Goal: Use online tool/utility

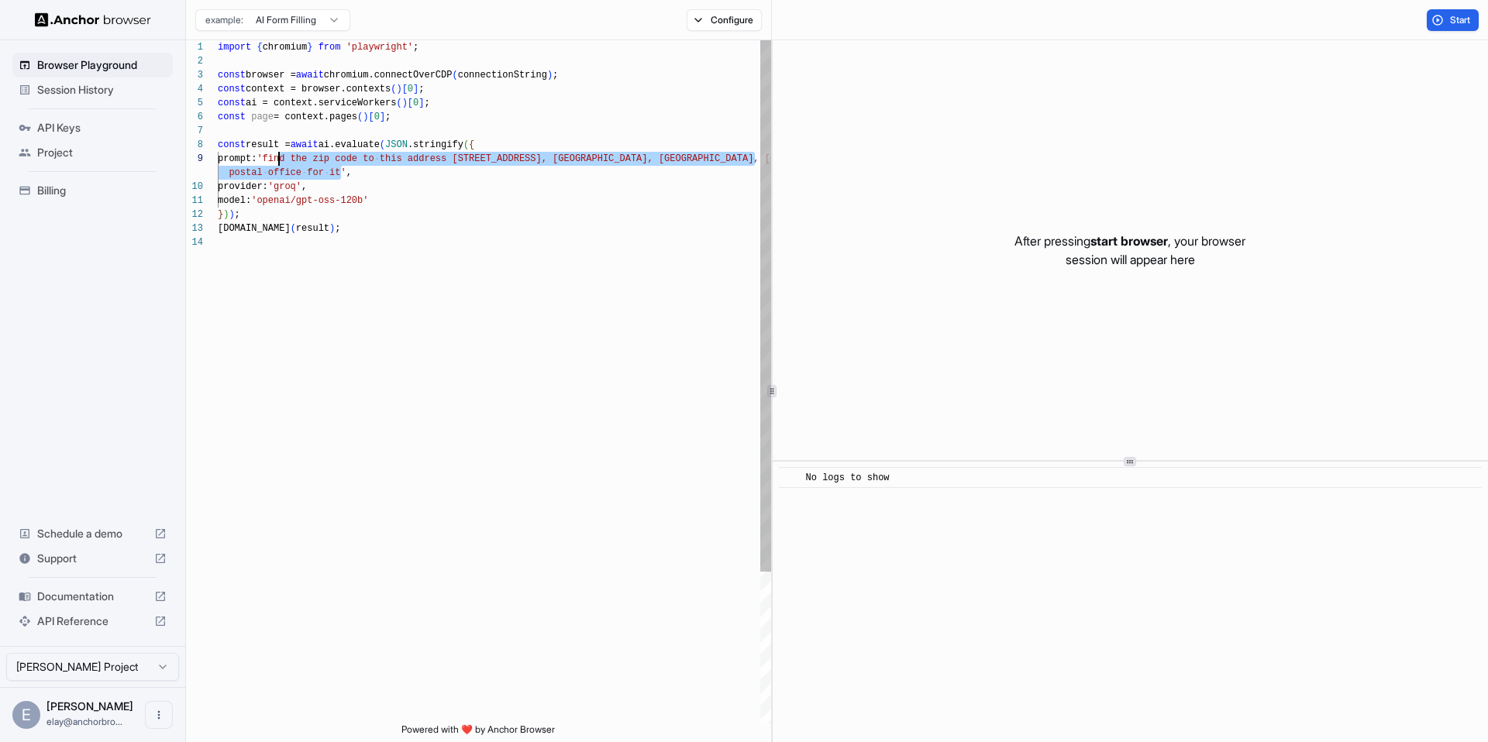
scroll to position [112, 0]
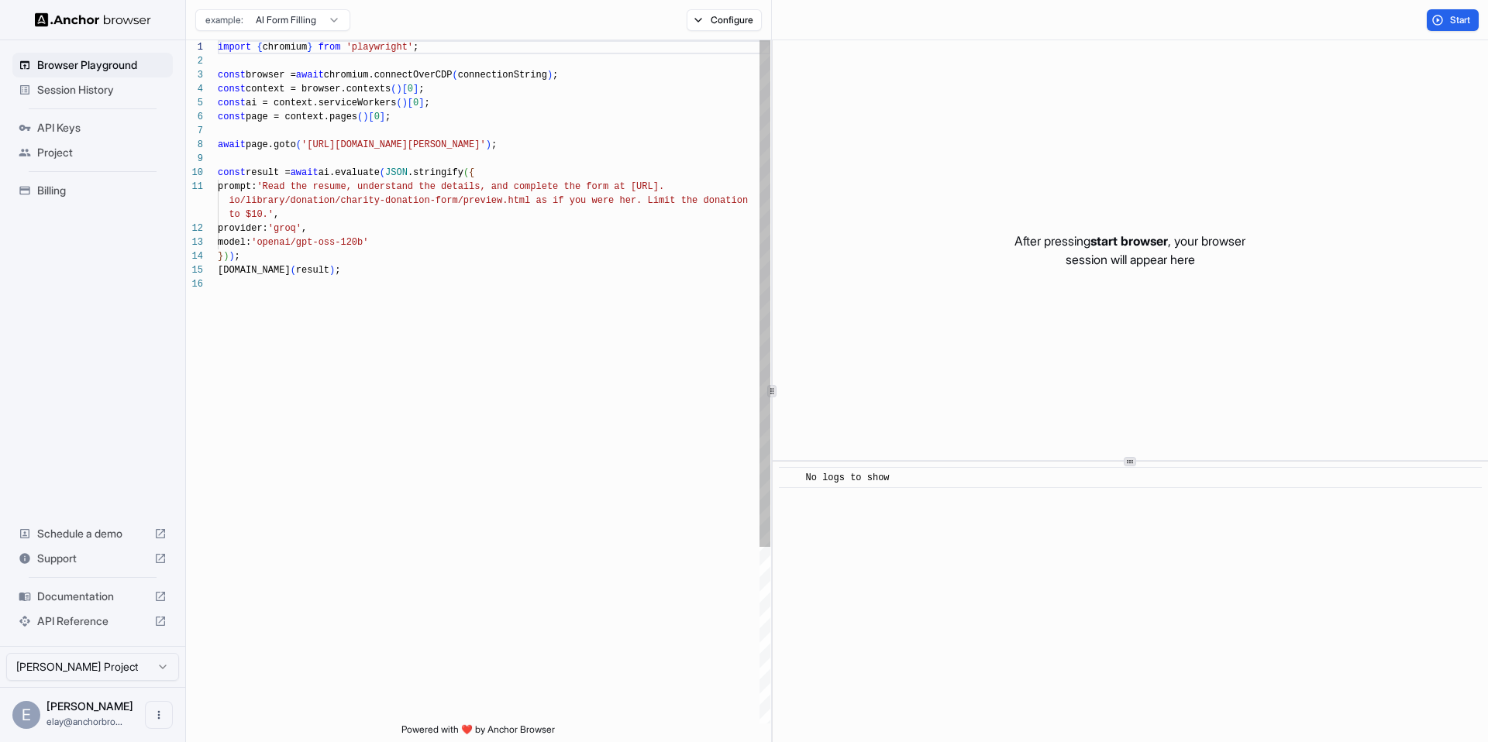
scroll to position [56, 0]
drag, startPoint x: 412, startPoint y: 106, endPoint x: 435, endPoint y: 103, distance: 22.7
click at [435, 103] on div "import { chromium } from 'playwright' ; const browser = await chromium.connectO…" at bounding box center [494, 500] width 553 height 921
click at [476, 111] on div "import { chromium } from 'playwright' ; const browser = await chromium.connectO…" at bounding box center [494, 500] width 553 height 921
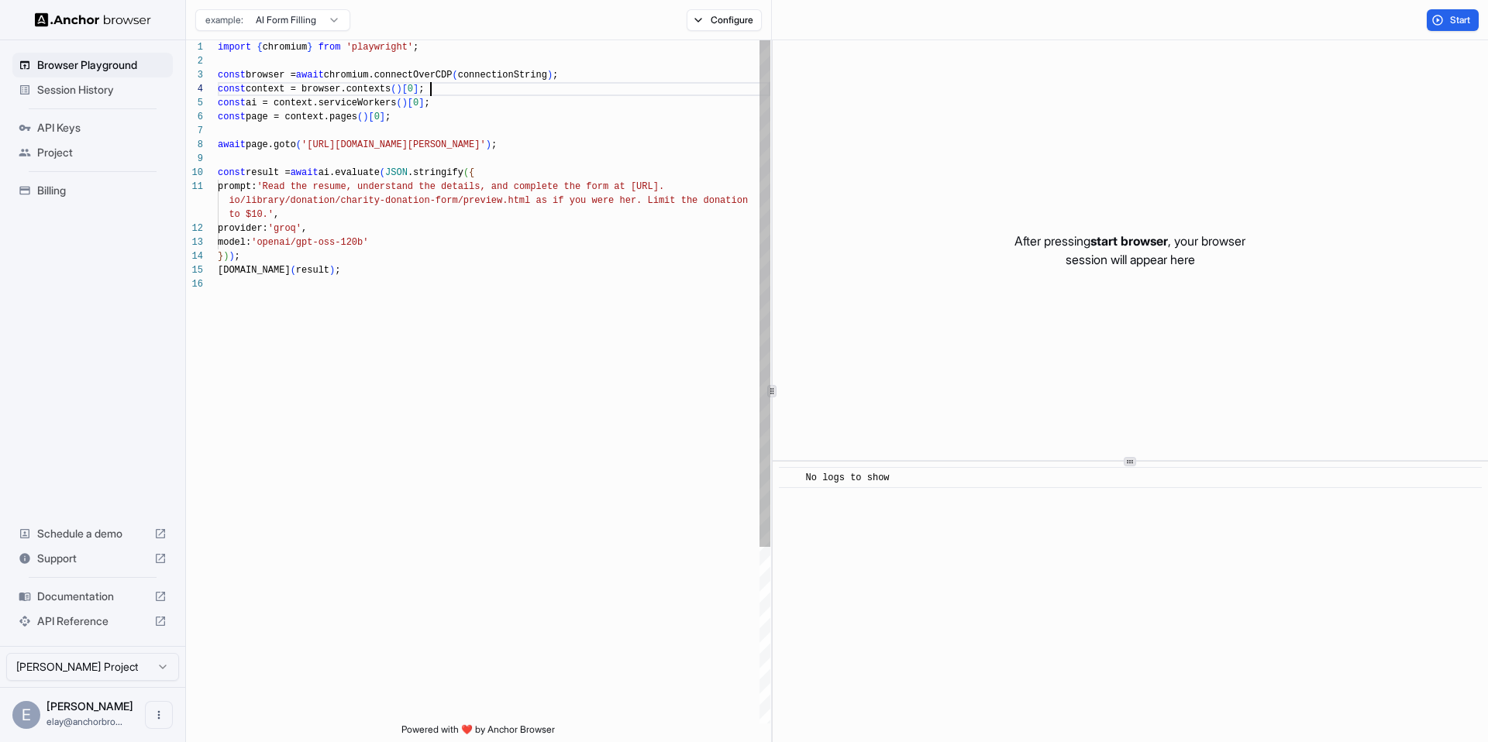
click at [476, 95] on div "import { chromium } from 'playwright' ; const browser = await chromium.connectO…" at bounding box center [494, 500] width 553 height 921
click at [471, 101] on div "import { chromium } from 'playwright' ; const browser = await chromium.connectO…" at bounding box center [494, 500] width 553 height 921
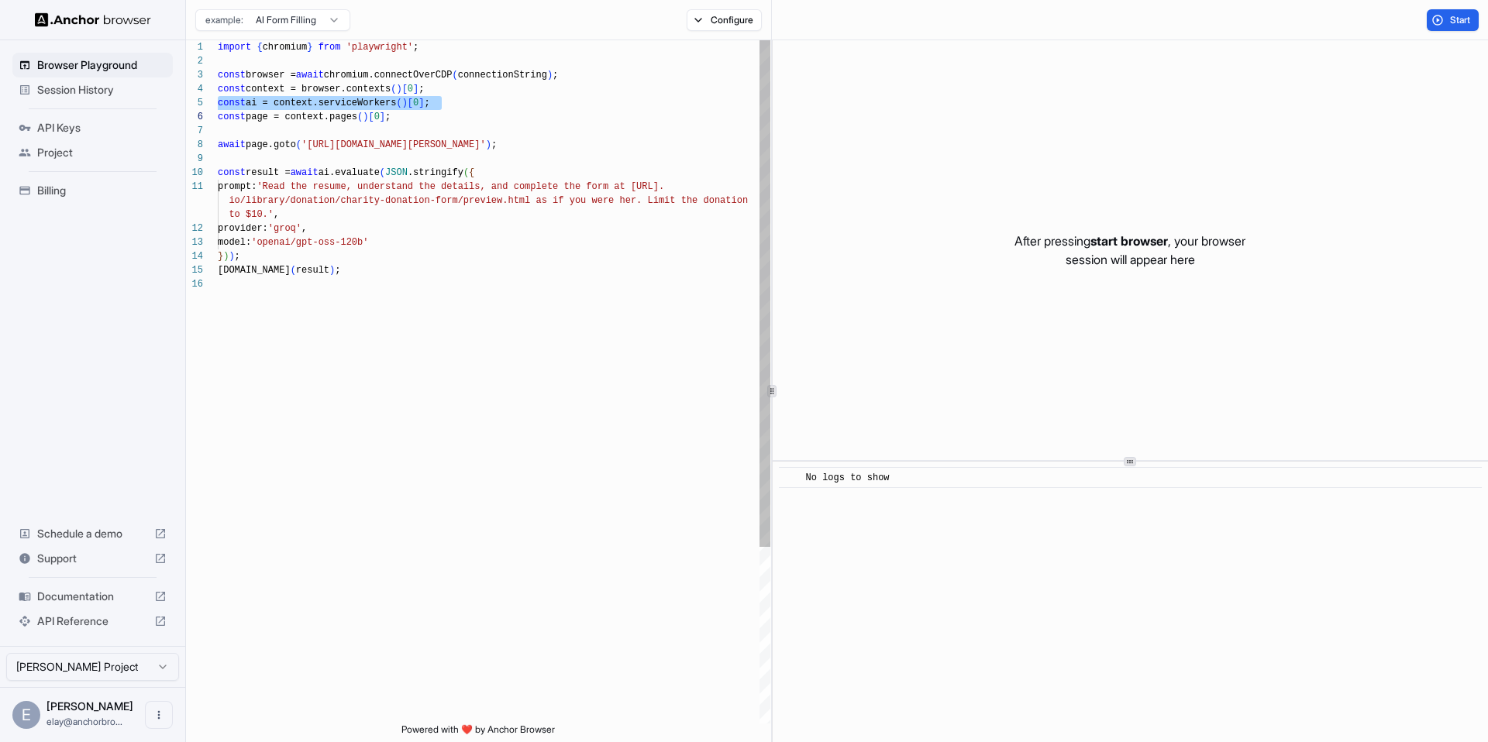
click at [455, 119] on div "import { chromium } from 'playwright' ; const browser = await chromium.connectO…" at bounding box center [494, 500] width 553 height 921
